Goal: Communication & Community: Answer question/provide support

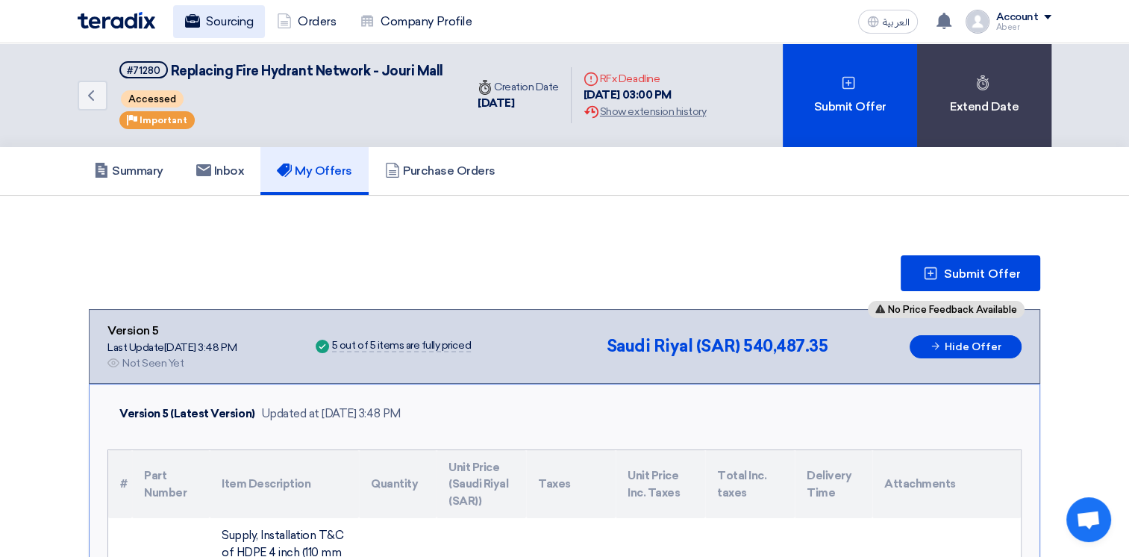
click at [221, 22] on link "Sourcing" at bounding box center [219, 21] width 92 height 33
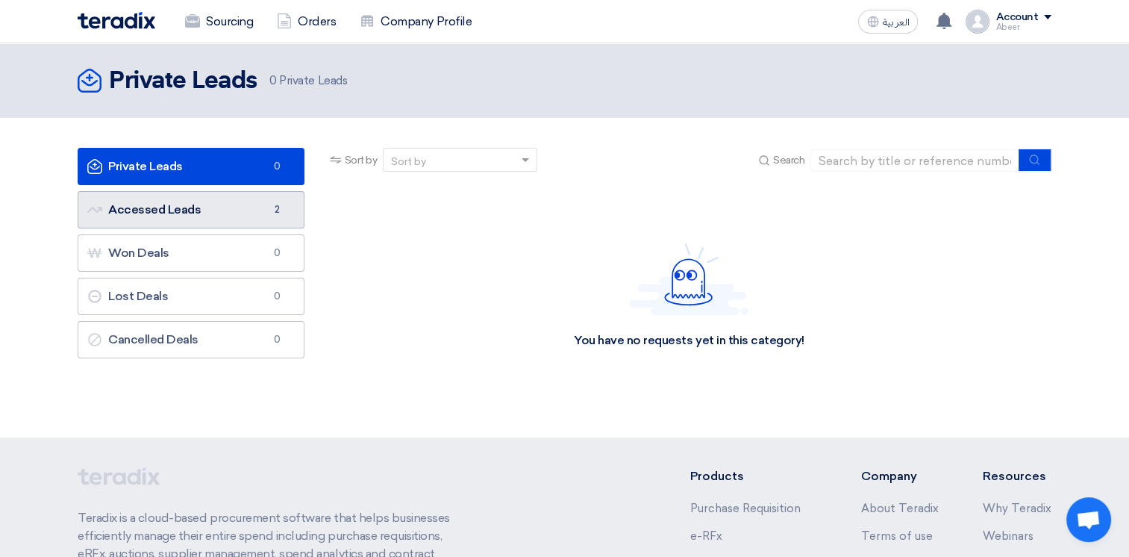
click at [188, 211] on link "Accessed Leads Accessed Leads 2" at bounding box center [191, 209] width 227 height 37
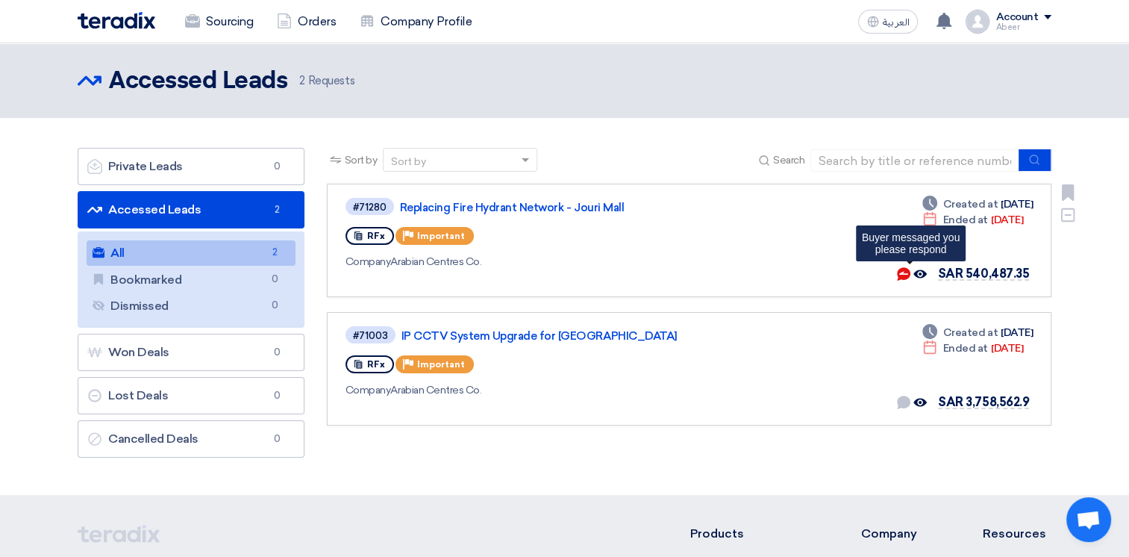
click at [908, 274] on use at bounding box center [903, 273] width 13 height 13
click at [909, 274] on use at bounding box center [903, 273] width 13 height 13
click at [911, 275] on use at bounding box center [903, 273] width 13 height 13
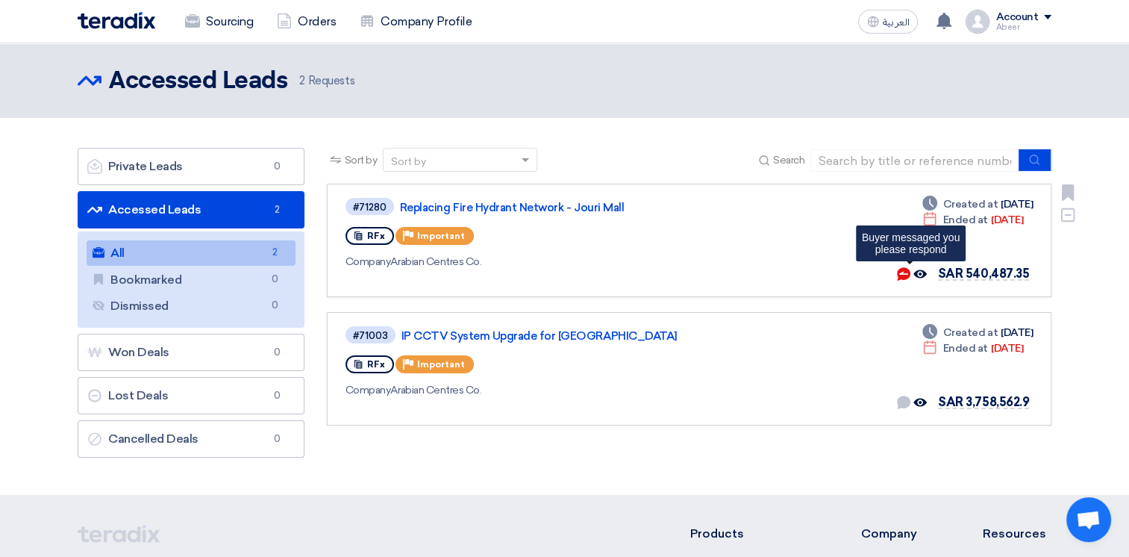
click at [911, 275] on use at bounding box center [903, 273] width 13 height 13
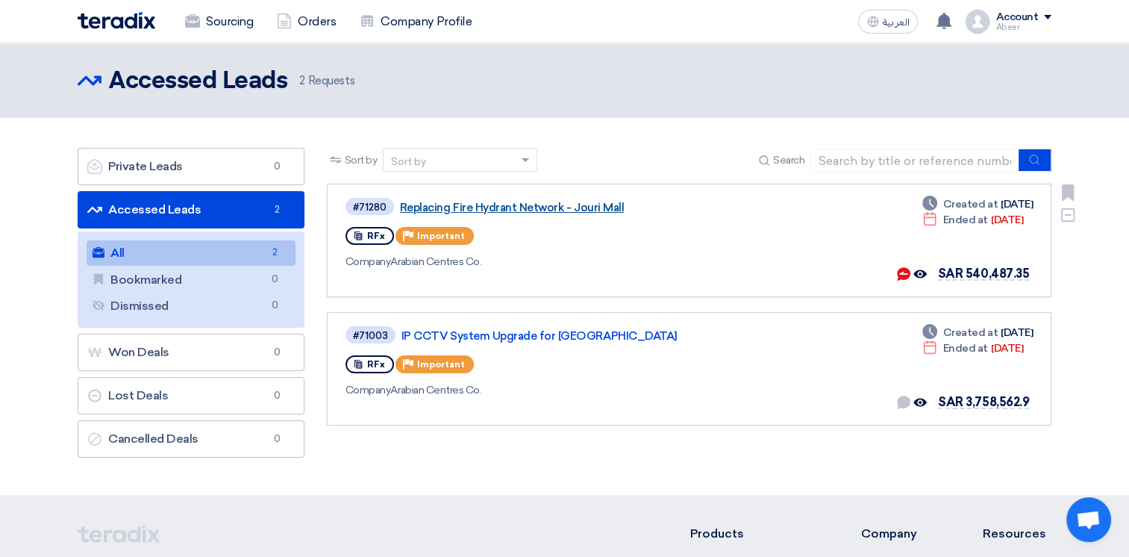
click at [442, 202] on link "Replacing Fire Hydrant Network - Jouri Mall" at bounding box center [586, 207] width 373 height 13
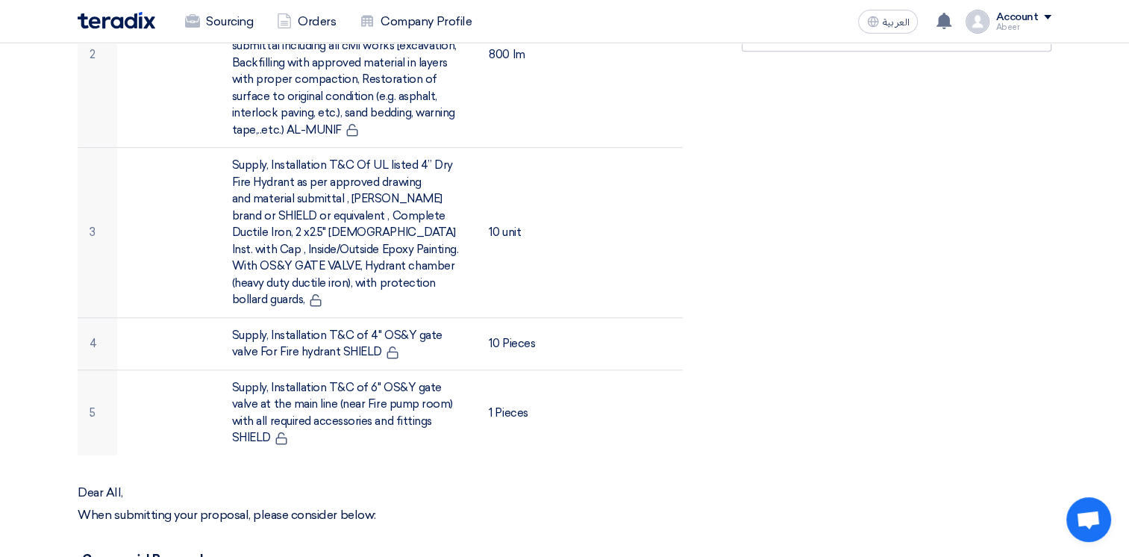
scroll to position [779, 0]
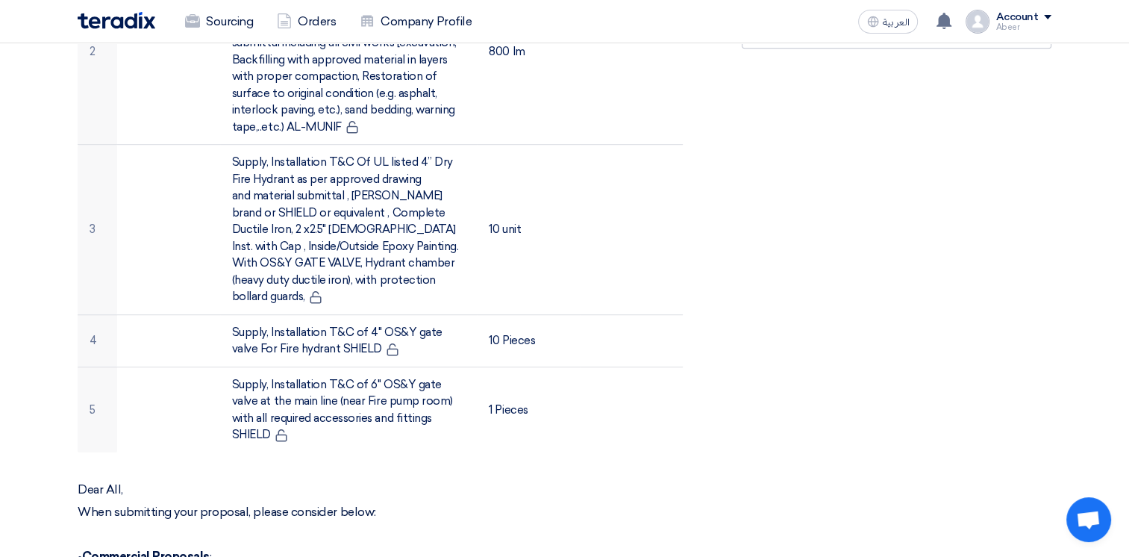
click at [1100, 314] on section "Replacing Fire Hydrant Network - Jouri Mall Buyer Information [PERSON_NAME] Sen…" at bounding box center [564, 317] width 1129 height 1803
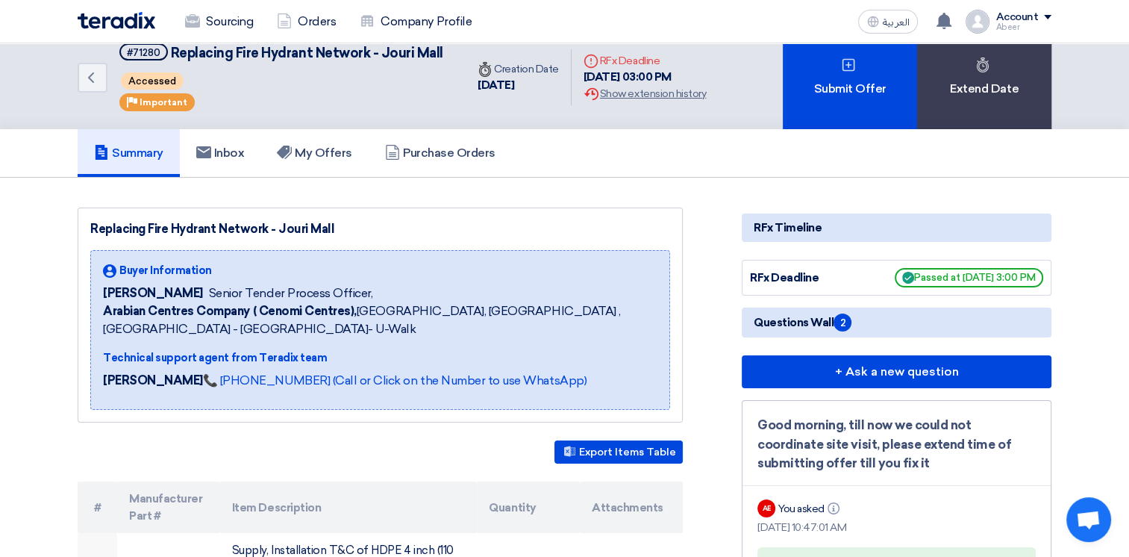
scroll to position [0, 0]
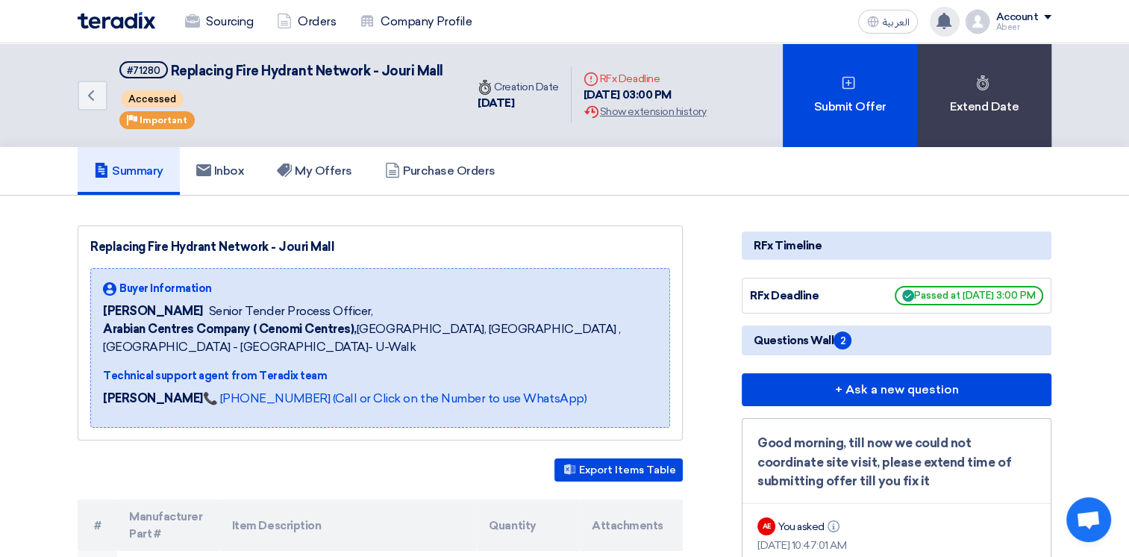
click at [941, 18] on icon at bounding box center [944, 21] width 16 height 16
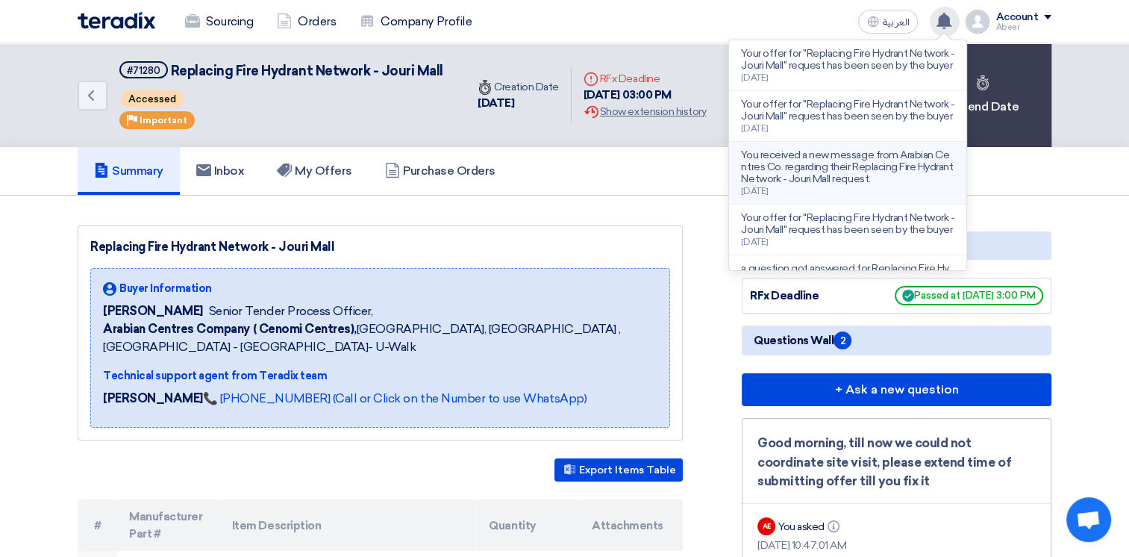
click at [866, 185] on p "You received a new message from Arabian Centres Co. regarding their Replacing F…" at bounding box center [848, 167] width 214 height 36
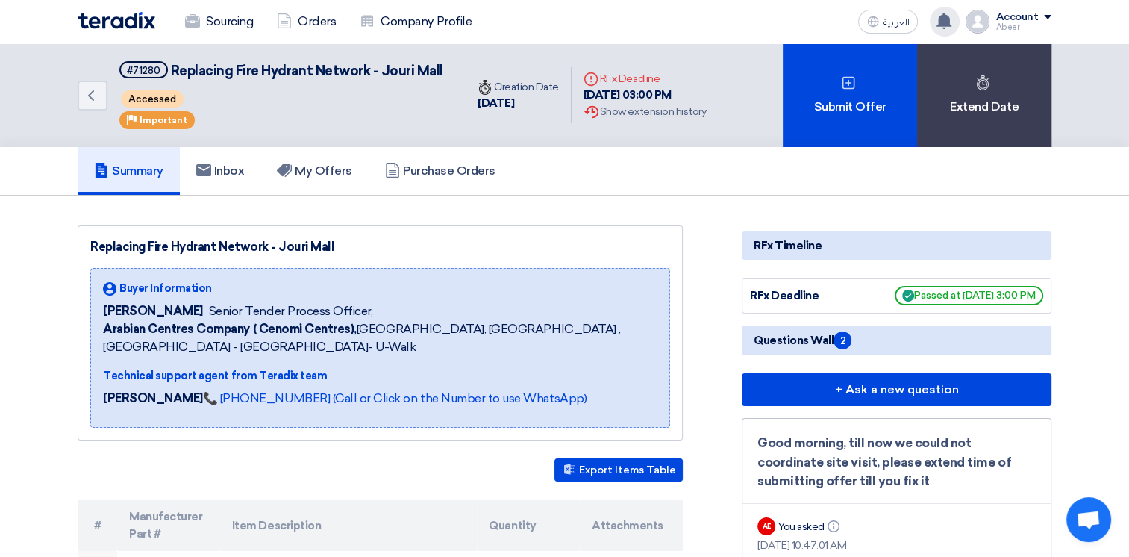
click at [940, 19] on icon at bounding box center [944, 21] width 16 height 16
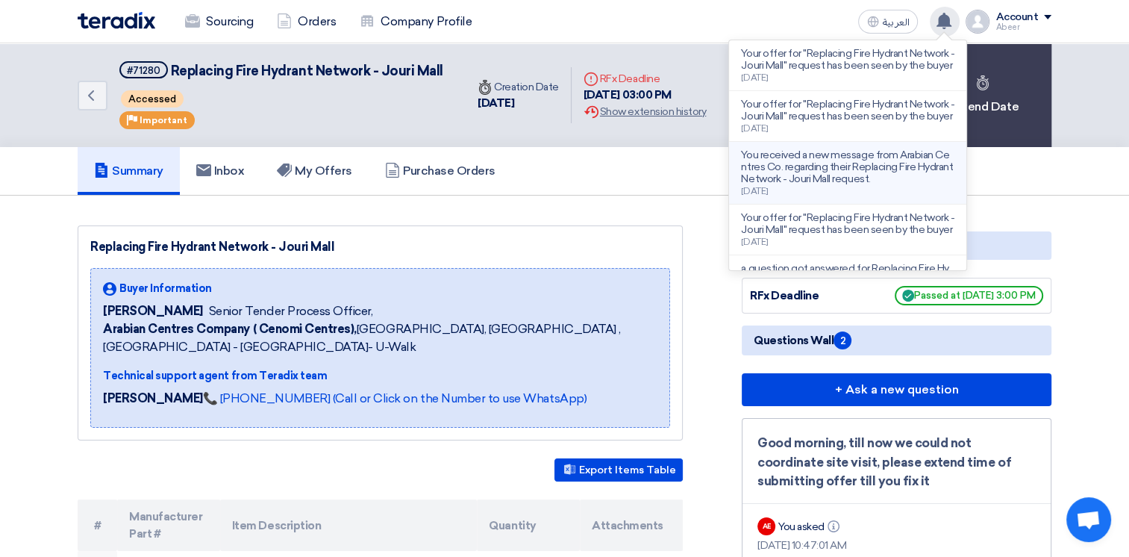
click at [827, 185] on p "You received a new message from Arabian Centres Co. regarding their Replacing F…" at bounding box center [848, 167] width 214 height 36
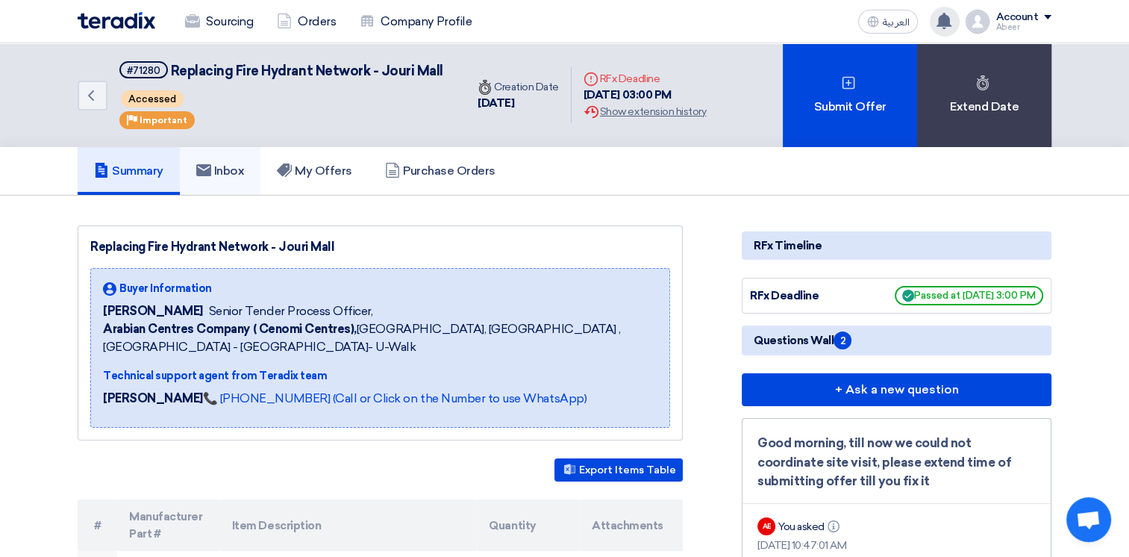
click at [237, 160] on link "Inbox" at bounding box center [220, 171] width 81 height 48
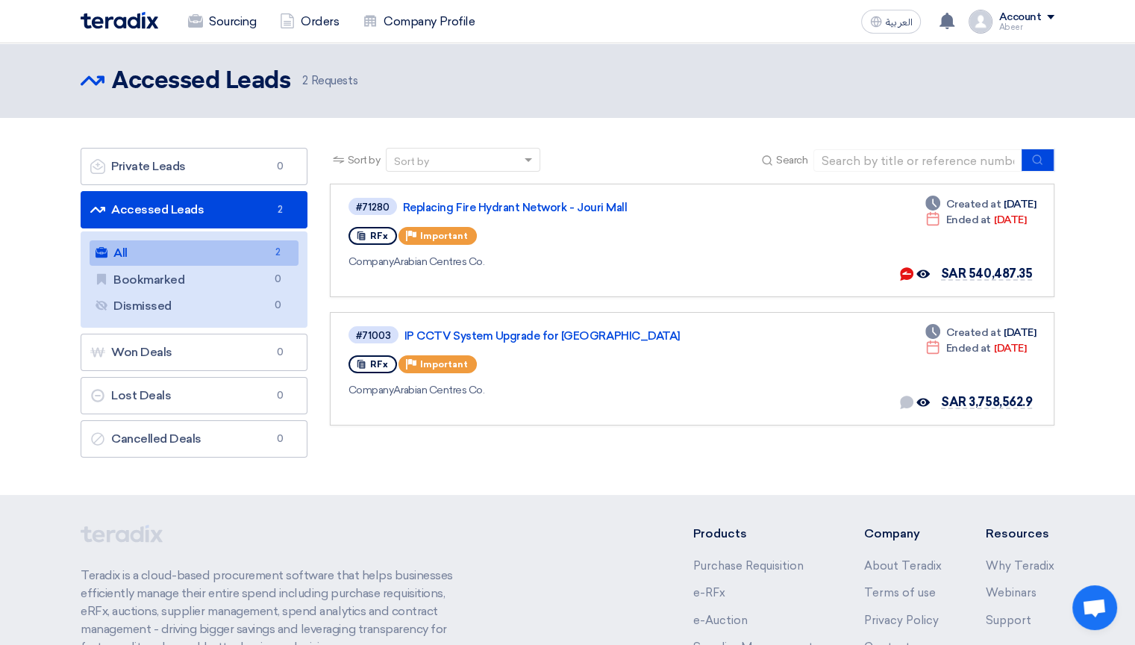
click at [477, 481] on section "Private Leads Private Leads 0 Accessed Leads Accessed Leads 2 All All 2 Bookmar…" at bounding box center [567, 306] width 1135 height 377
click at [1084, 52] on header "Accessed Leads Accessed Leads 2 Requests" at bounding box center [567, 80] width 1135 height 75
